Goal: Information Seeking & Learning: Learn about a topic

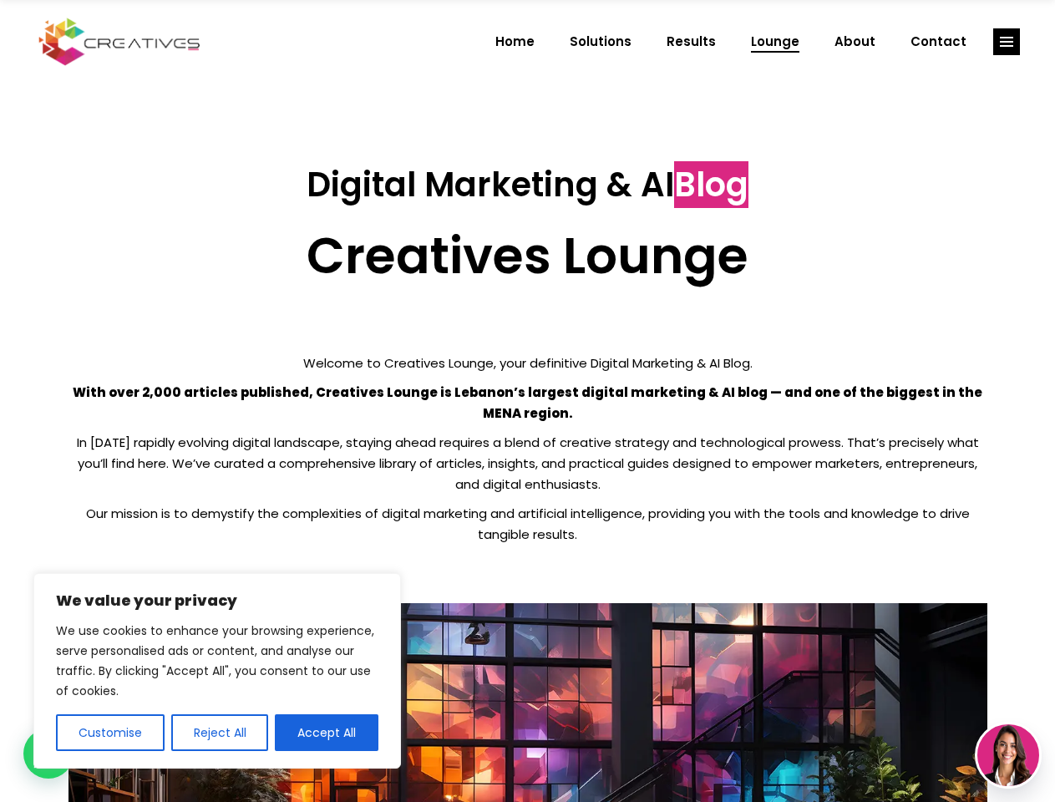
click at [527, 401] on p "With over 2,000 articles published, Creatives Lounge is Lebanon’s largest digit…" at bounding box center [527, 403] width 919 height 42
click at [109, 732] on button "Customise" at bounding box center [110, 732] width 109 height 37
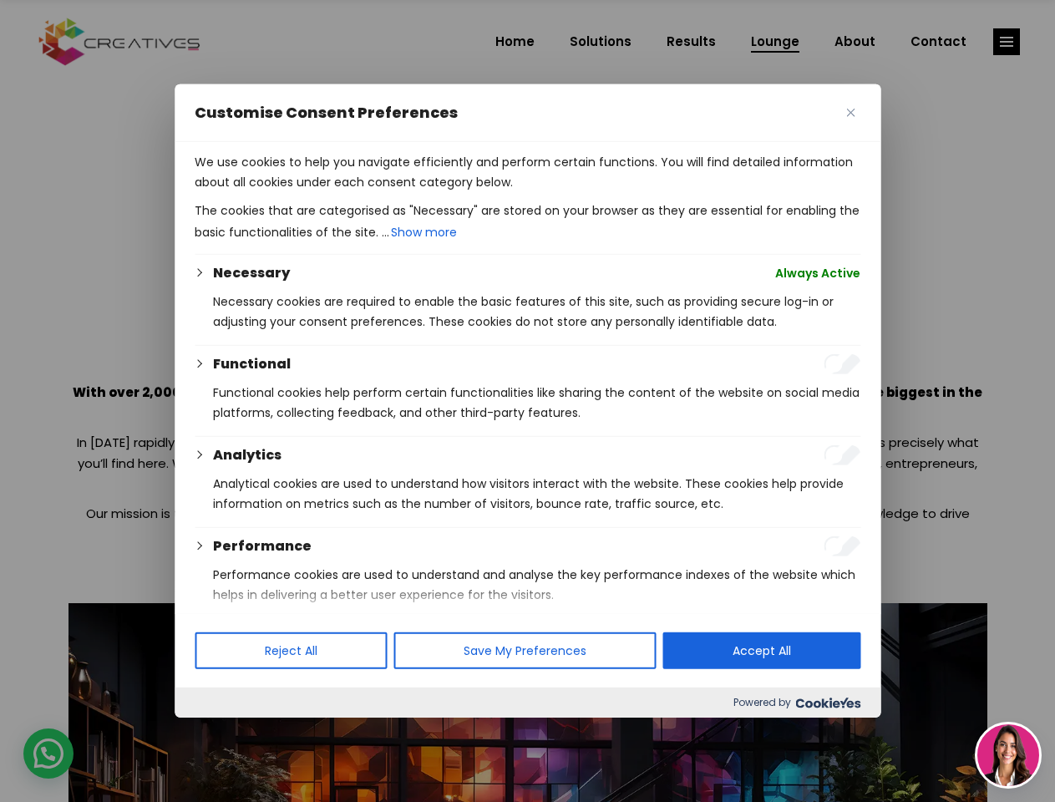
click at [219, 732] on div at bounding box center [527, 401] width 1055 height 802
click at [327, 192] on p "We use cookies to help you navigate efficiently and perform certain functions. …" at bounding box center [528, 172] width 666 height 40
click at [1006, 42] on div at bounding box center [527, 401] width 1055 height 802
click at [1008, 755] on img at bounding box center [1008, 755] width 62 height 62
